Goal: Information Seeking & Learning: Find specific fact

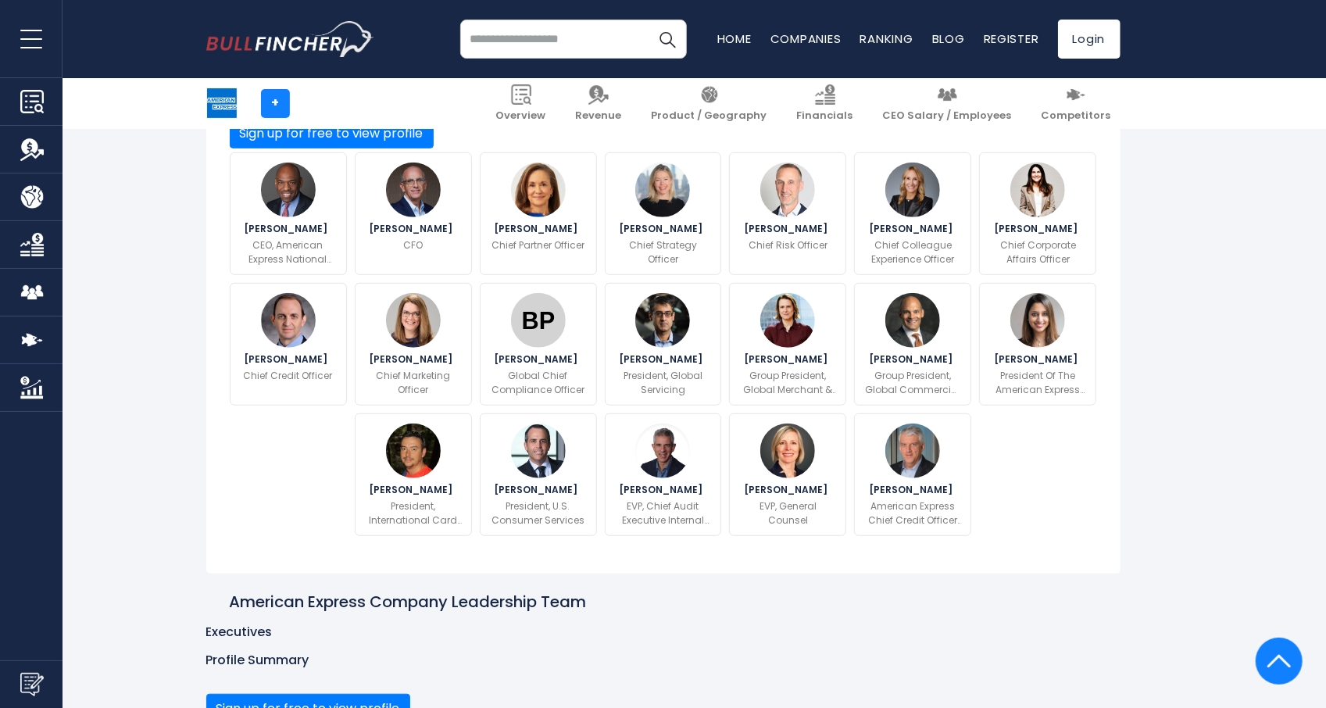
scroll to position [3387, 0]
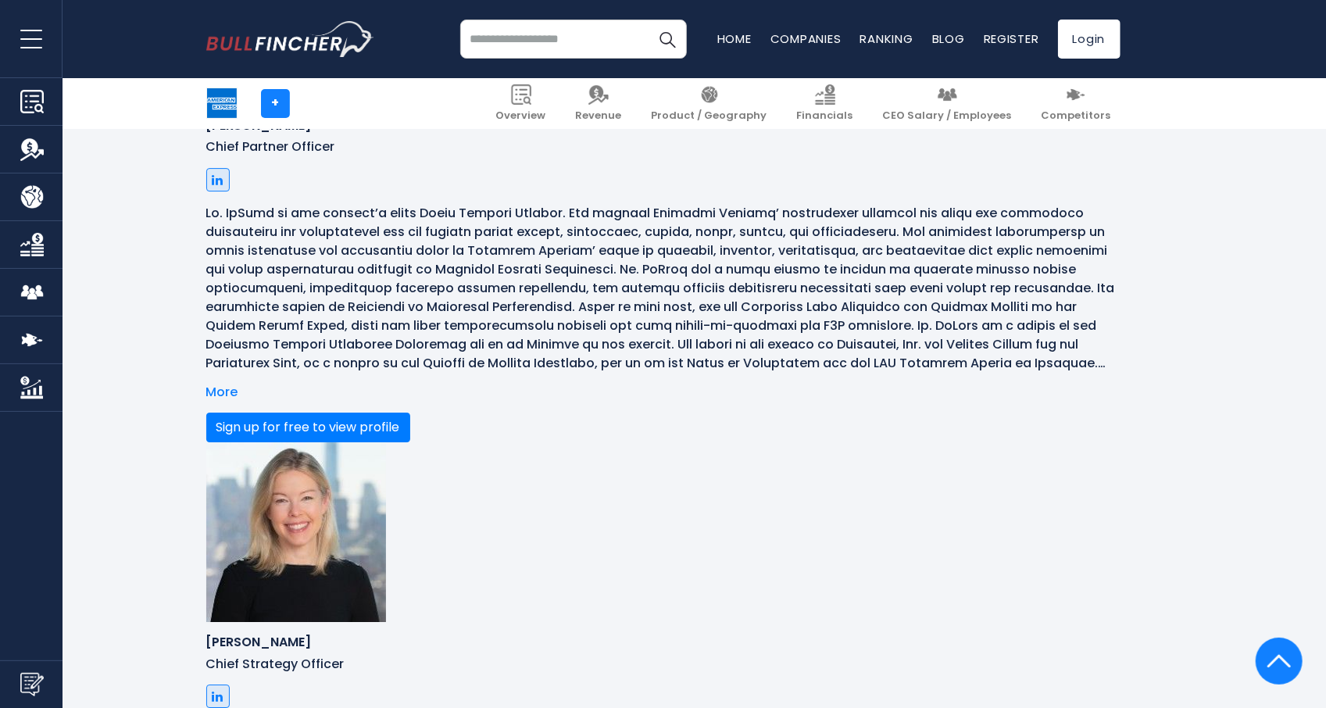
drag, startPoint x: 419, startPoint y: 205, endPoint x: 648, endPoint y: 379, distance: 287.1
drag, startPoint x: 402, startPoint y: 202, endPoint x: 1083, endPoint y: 351, distance: 696.5
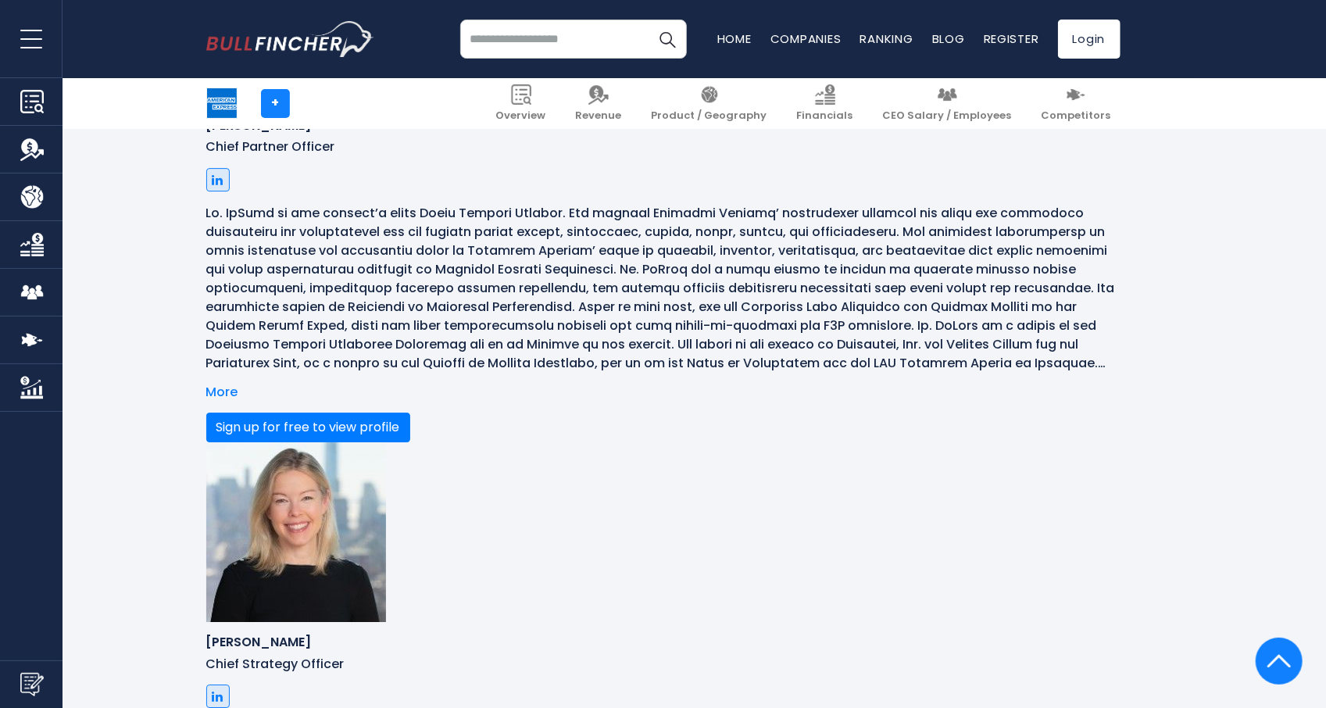
copy p "[PERSON_NAME] is the Chief Marketing Officer at American Express, overseeing th…"
drag, startPoint x: 401, startPoint y: 448, endPoint x: 799, endPoint y: 534, distance: 406.8
copy p "[PERSON_NAME] is an accomplished financial executive with extensive experience …"
